Goal: Book appointment/travel/reservation

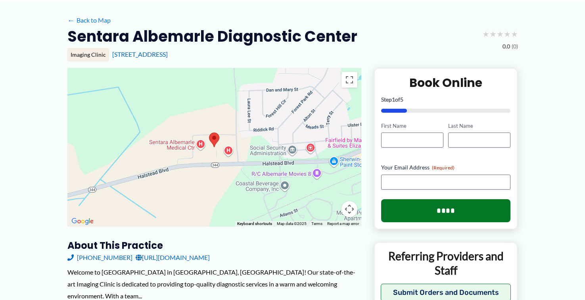
scroll to position [36, 0]
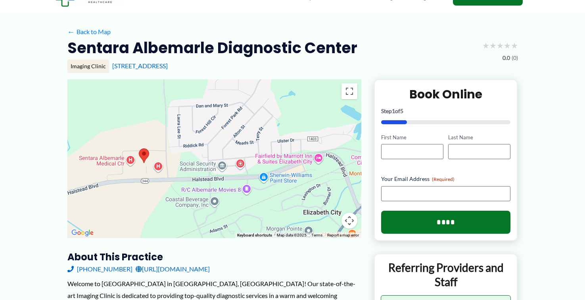
drag, startPoint x: 344, startPoint y: 140, endPoint x: 273, endPoint y: 145, distance: 71.1
click at [273, 145] on div at bounding box center [214, 158] width 294 height 159
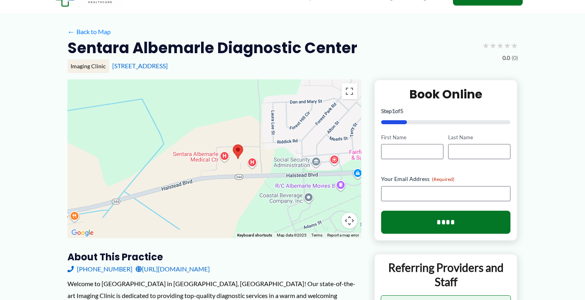
drag, startPoint x: 151, startPoint y: 126, endPoint x: 246, endPoint y: 123, distance: 95.2
click at [246, 123] on div at bounding box center [214, 158] width 294 height 159
click at [350, 93] on button "Toggle fullscreen view" at bounding box center [350, 91] width 16 height 16
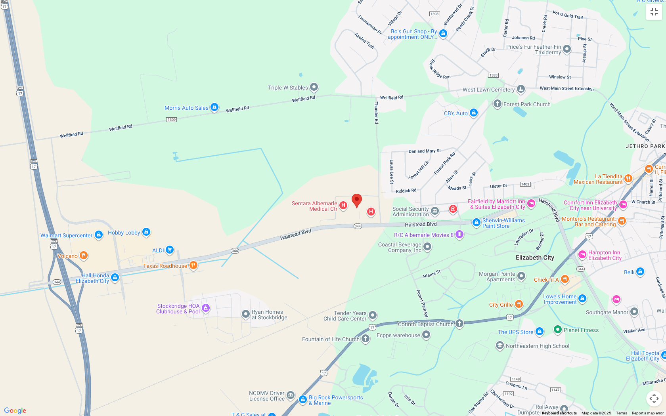
click at [355, 221] on div at bounding box center [333, 208] width 666 height 416
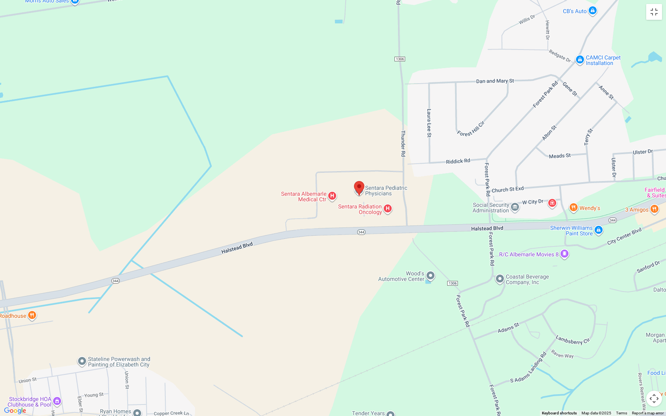
click at [353, 218] on div at bounding box center [333, 208] width 666 height 416
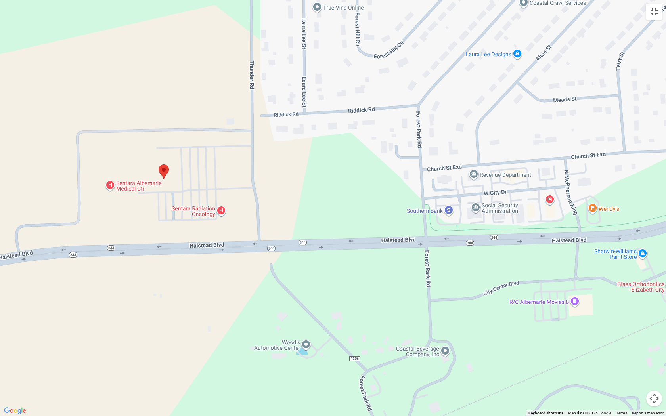
drag, startPoint x: 207, startPoint y: 276, endPoint x: 0, endPoint y: 284, distance: 206.8
click at [0, 284] on div at bounding box center [333, 208] width 666 height 416
click at [585, 13] on button "Toggle fullscreen view" at bounding box center [655, 12] width 16 height 16
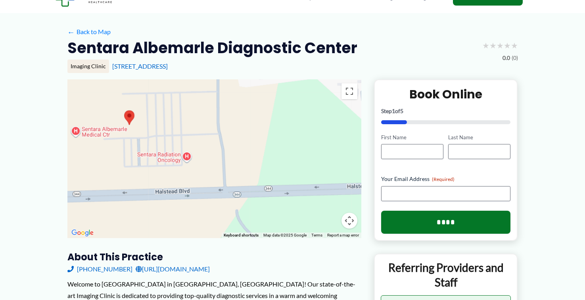
drag, startPoint x: 208, startPoint y: 135, endPoint x: 267, endPoint y: 131, distance: 58.8
click at [267, 131] on div at bounding box center [214, 158] width 294 height 159
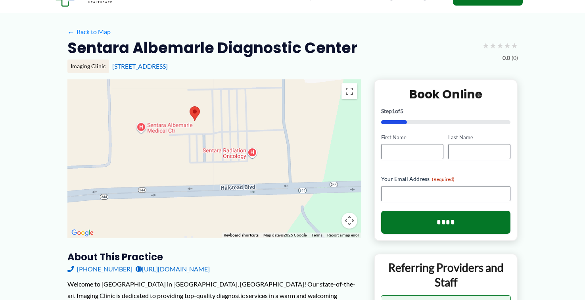
drag, startPoint x: 223, startPoint y: 137, endPoint x: 289, endPoint y: 133, distance: 65.6
click at [289, 133] on div at bounding box center [214, 158] width 294 height 159
